Goal: Transaction & Acquisition: Purchase product/service

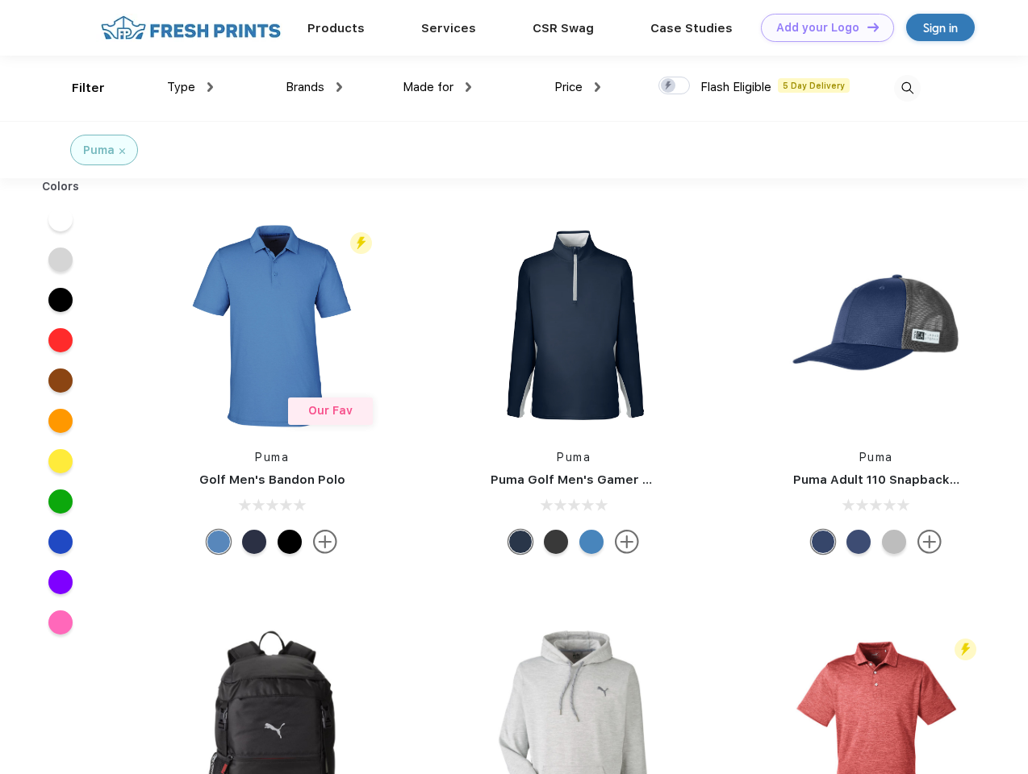
click at [821, 27] on link "Add your Logo Design Tool" at bounding box center [827, 28] width 133 height 28
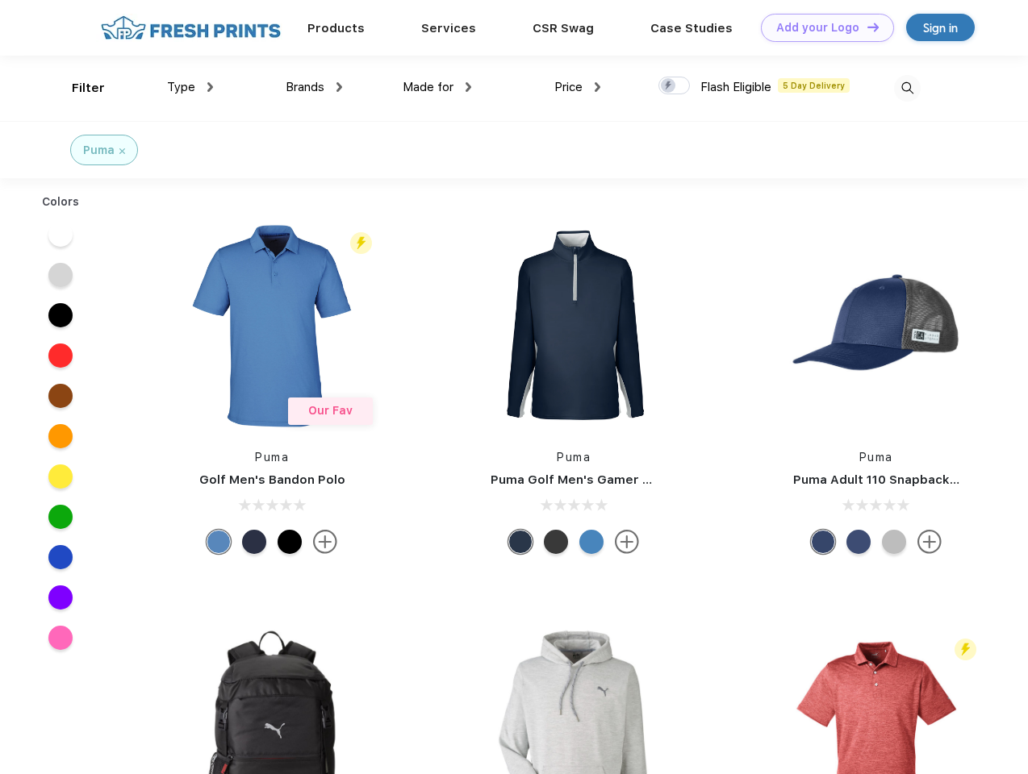
click at [0, 0] on div "Design Tool" at bounding box center [0, 0] width 0 height 0
click at [866, 27] on link "Add your Logo Design Tool" at bounding box center [827, 28] width 133 height 28
click at [77, 88] on div "Filter" at bounding box center [88, 88] width 33 height 19
click at [190, 87] on span "Type" at bounding box center [181, 87] width 28 height 15
click at [314, 87] on span "Brands" at bounding box center [305, 87] width 39 height 15
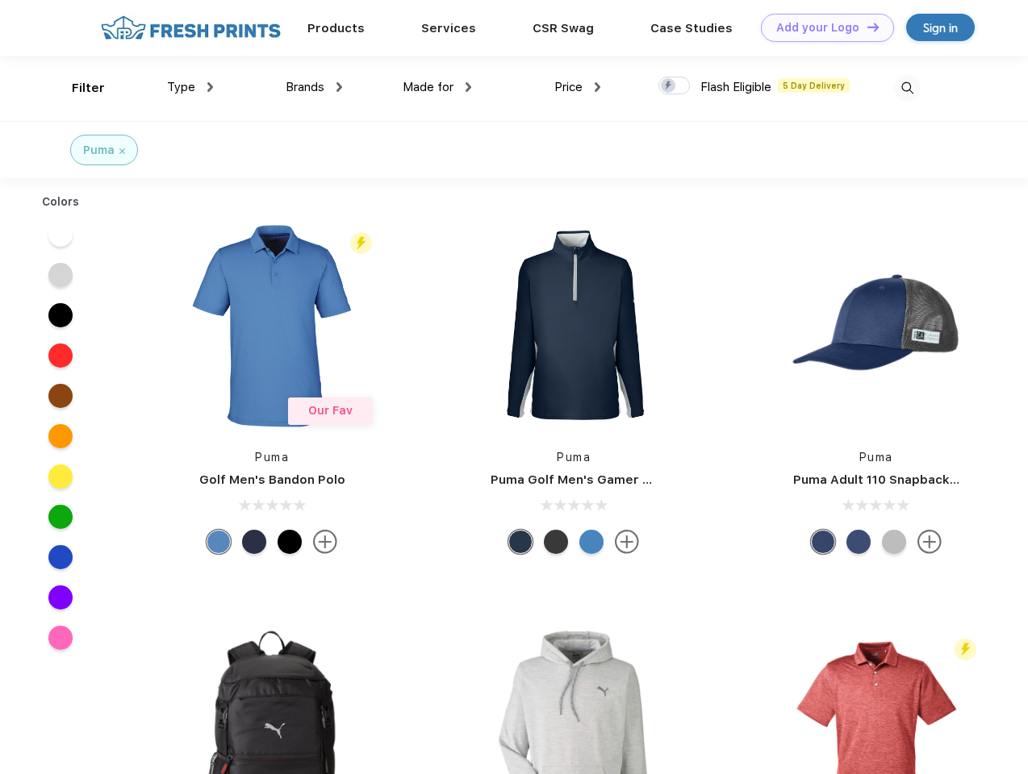
click at [437, 87] on span "Made for" at bounding box center [428, 87] width 51 height 15
click at [578, 87] on span "Price" at bounding box center [568, 87] width 28 height 15
click at [674, 86] on div at bounding box center [673, 86] width 31 height 18
click at [669, 86] on input "checkbox" at bounding box center [663, 81] width 10 height 10
click at [907, 88] on img at bounding box center [907, 88] width 27 height 27
